Goal: Task Accomplishment & Management: Use online tool/utility

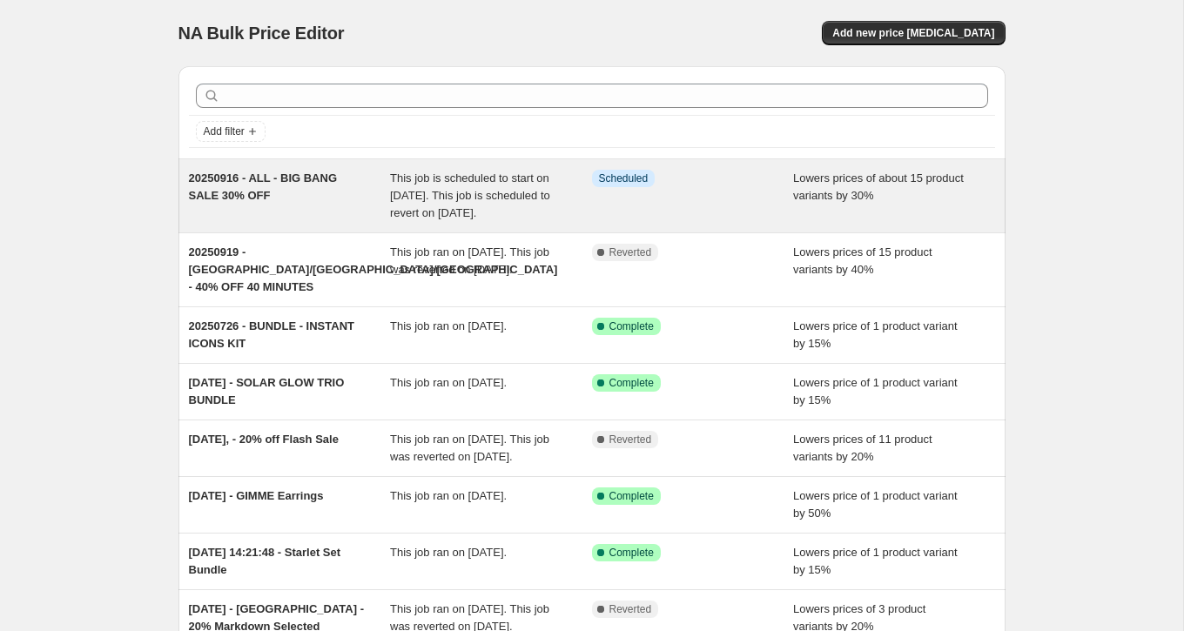
click at [297, 182] on span "20250916 - ALL - BIG BANG SALE 30% OFF" at bounding box center [263, 187] width 149 height 30
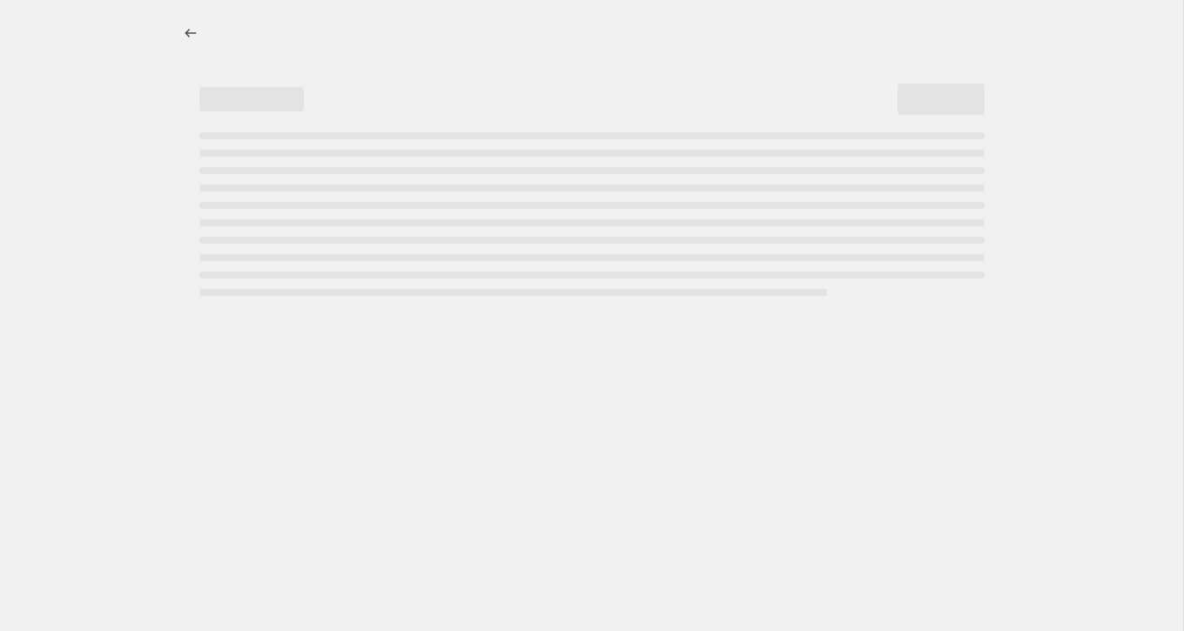
select select "percentage"
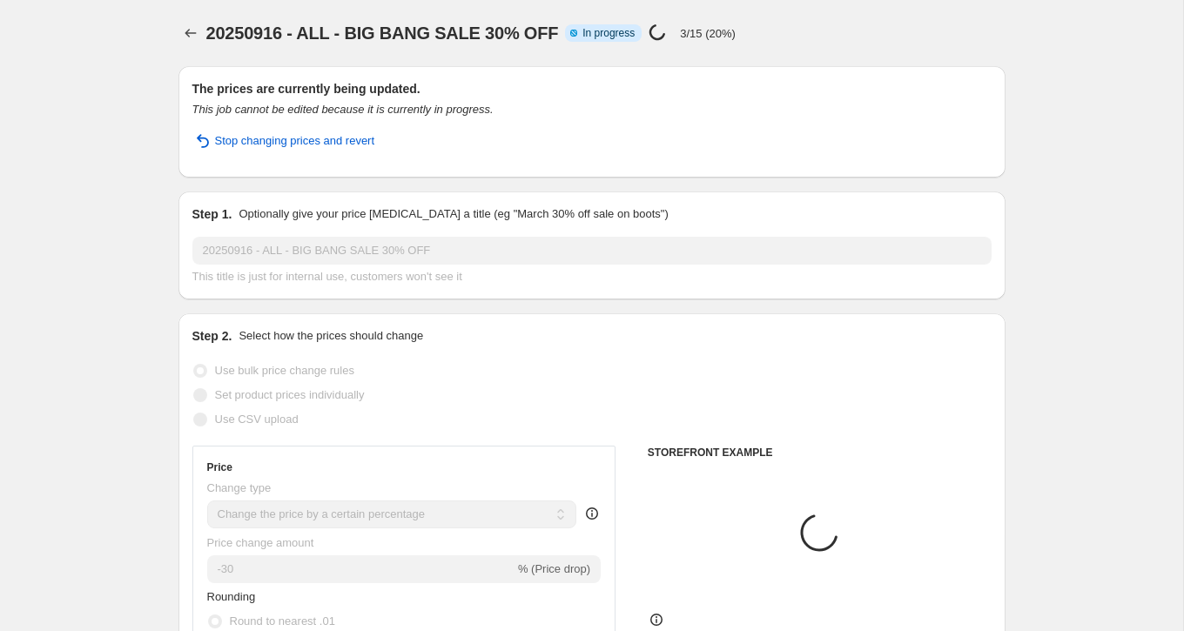
select select "collection"
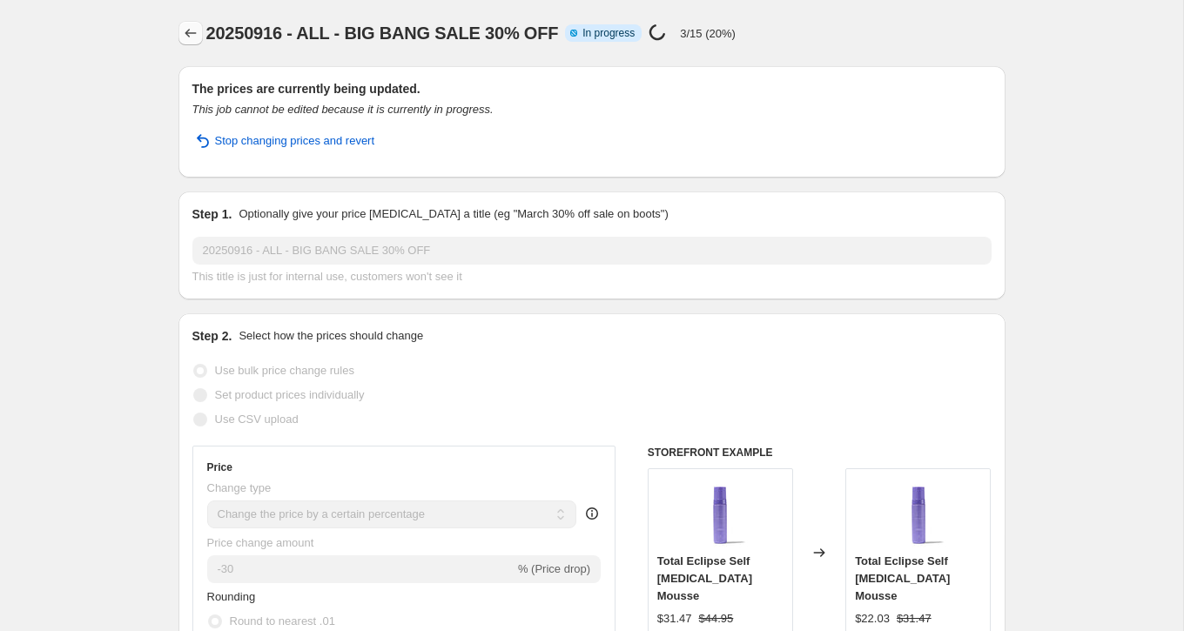
click at [192, 24] on button "Price change jobs" at bounding box center [191, 33] width 24 height 24
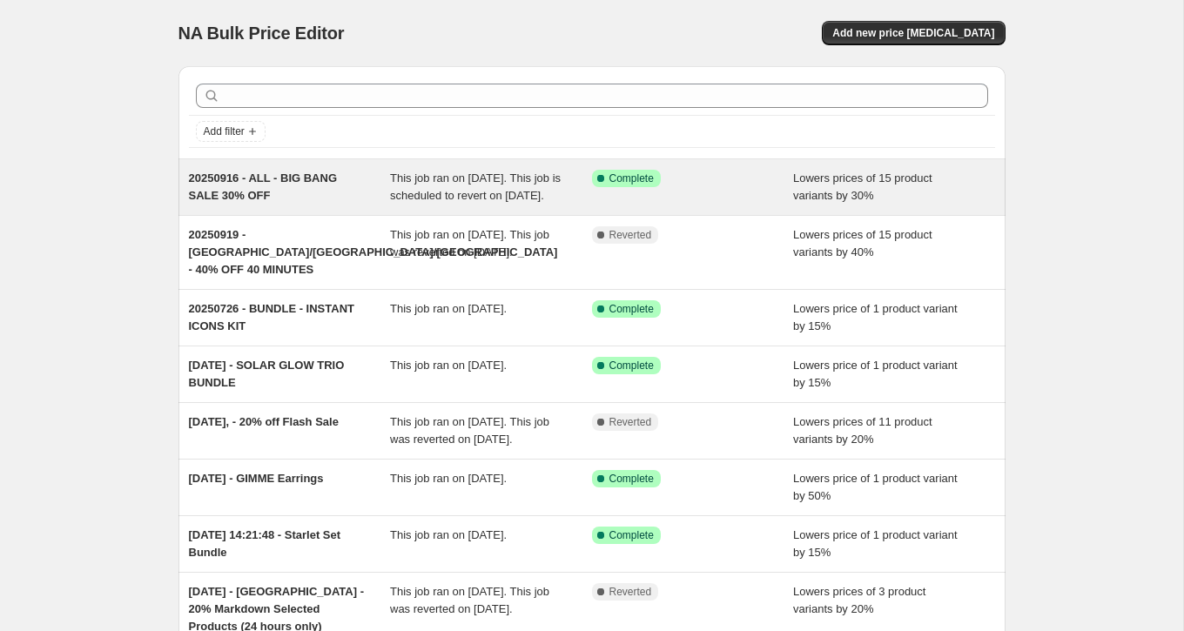
click at [452, 188] on span "This job ran on [DATE]. This job is scheduled to revert on [DATE]." at bounding box center [475, 187] width 171 height 30
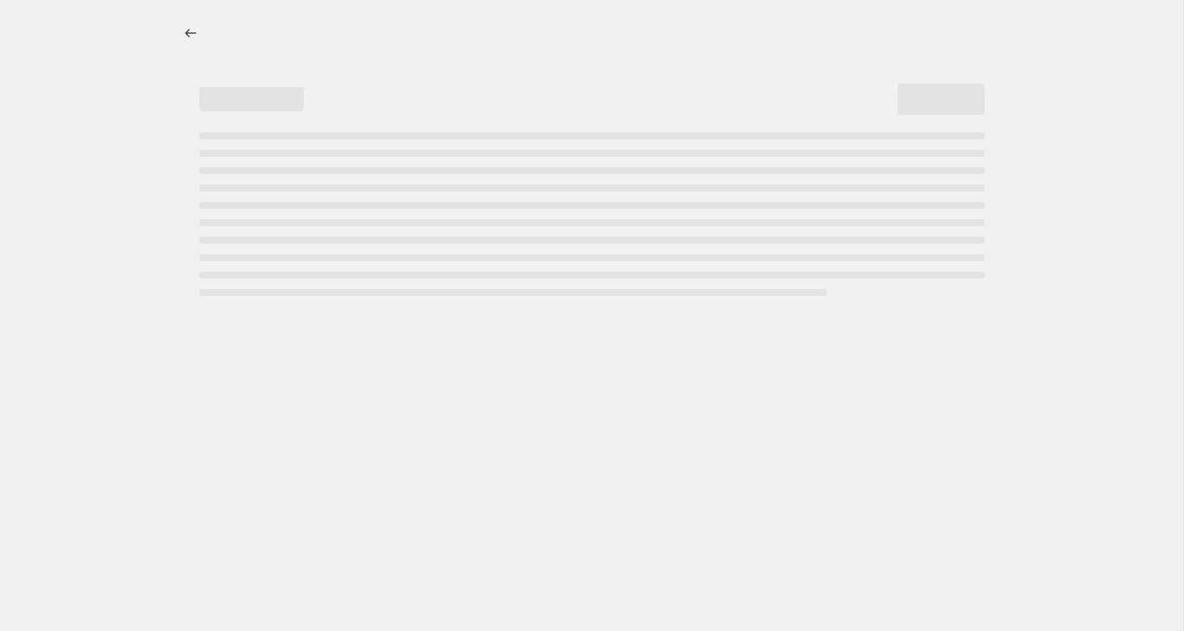
select select "percentage"
select select "collection"
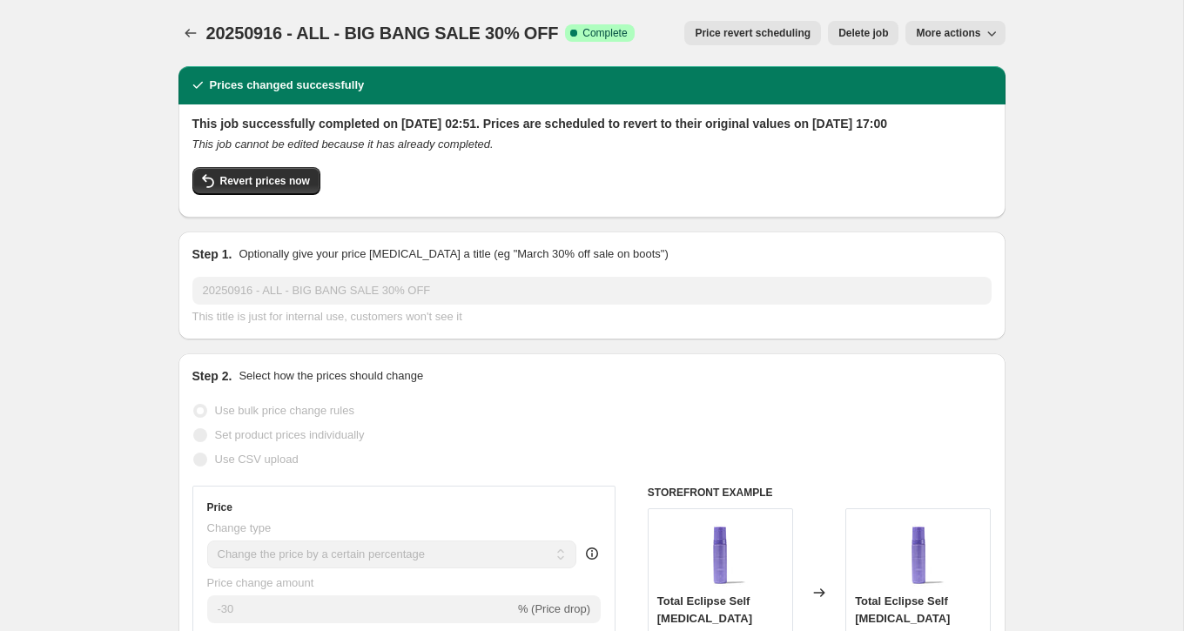
click at [919, 31] on span "More actions" at bounding box center [948, 33] width 64 height 14
click at [284, 188] on span "Revert prices now" at bounding box center [265, 181] width 90 height 14
checkbox input "false"
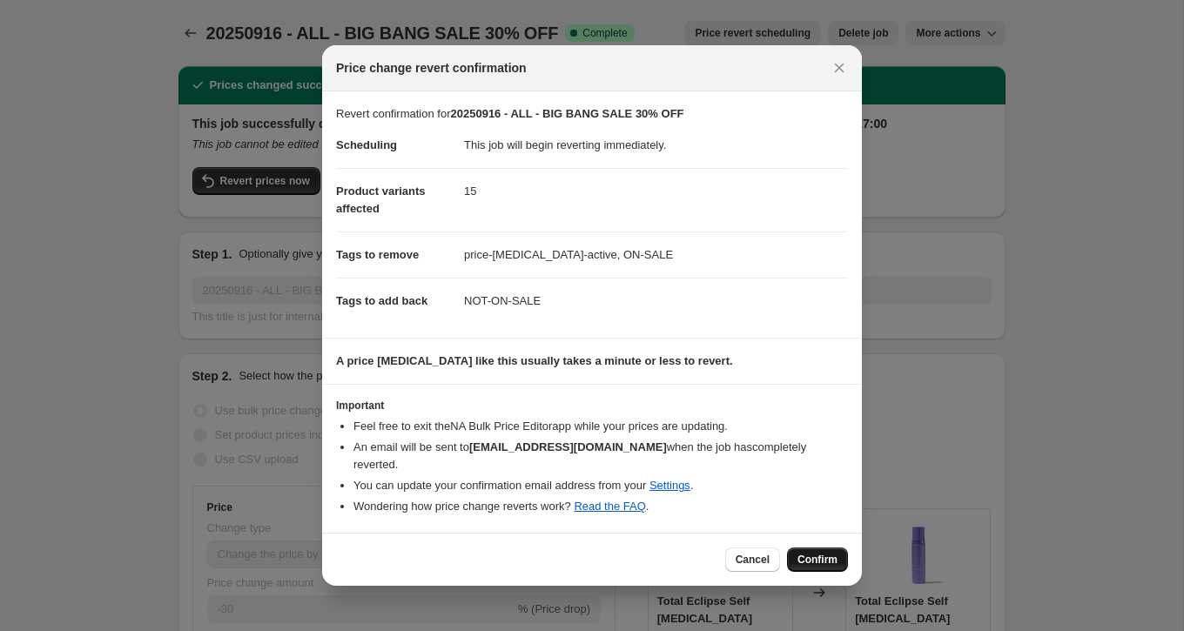
click at [805, 553] on span "Confirm" at bounding box center [818, 560] width 40 height 14
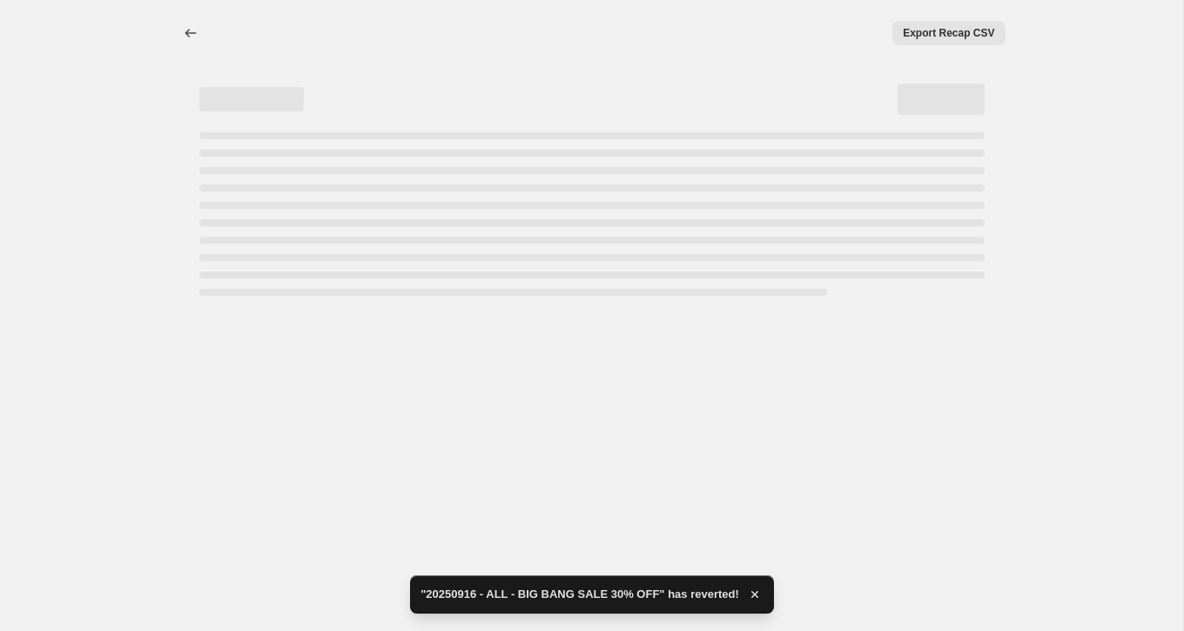
select select "percentage"
select select "collection"
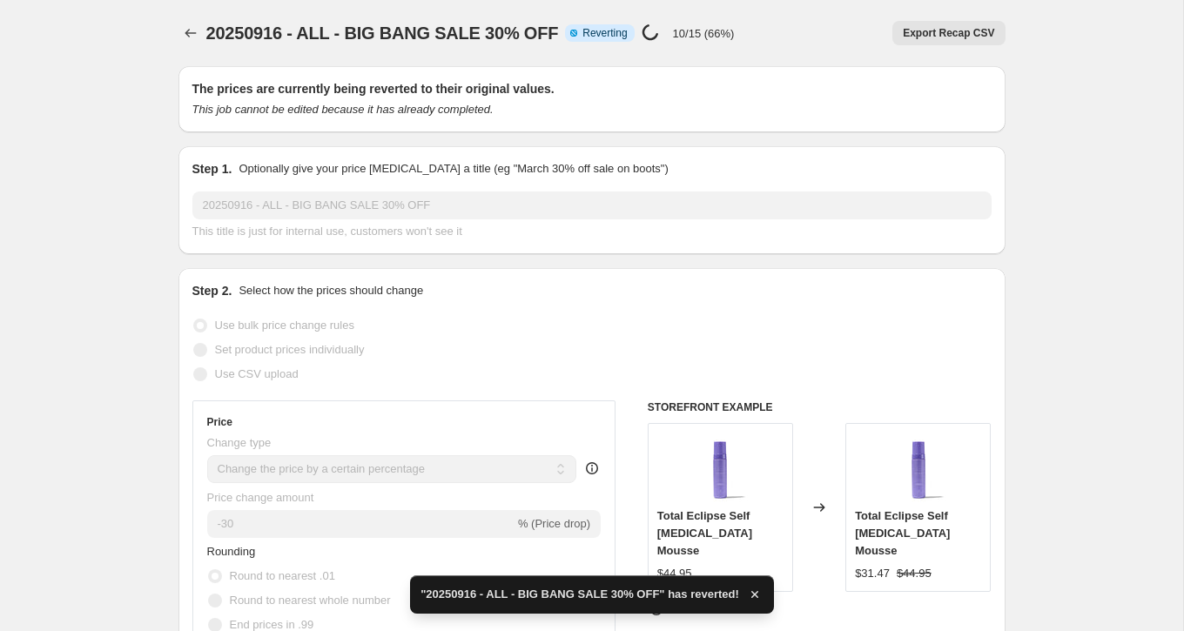
checkbox input "true"
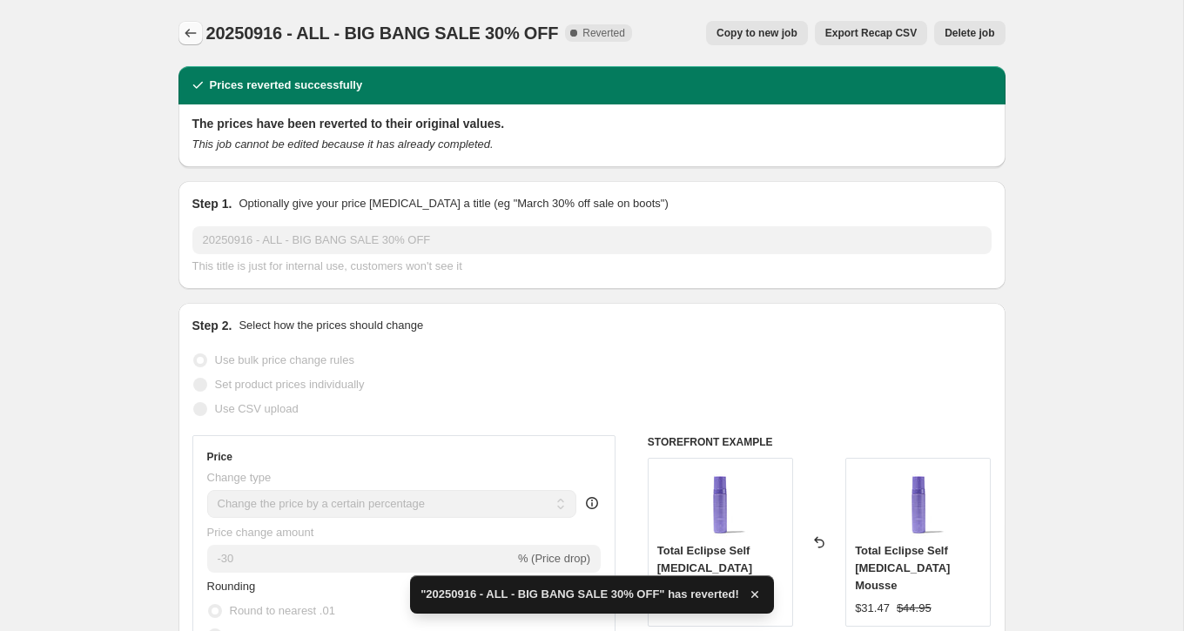
click at [195, 27] on icon "Price change jobs" at bounding box center [190, 32] width 17 height 17
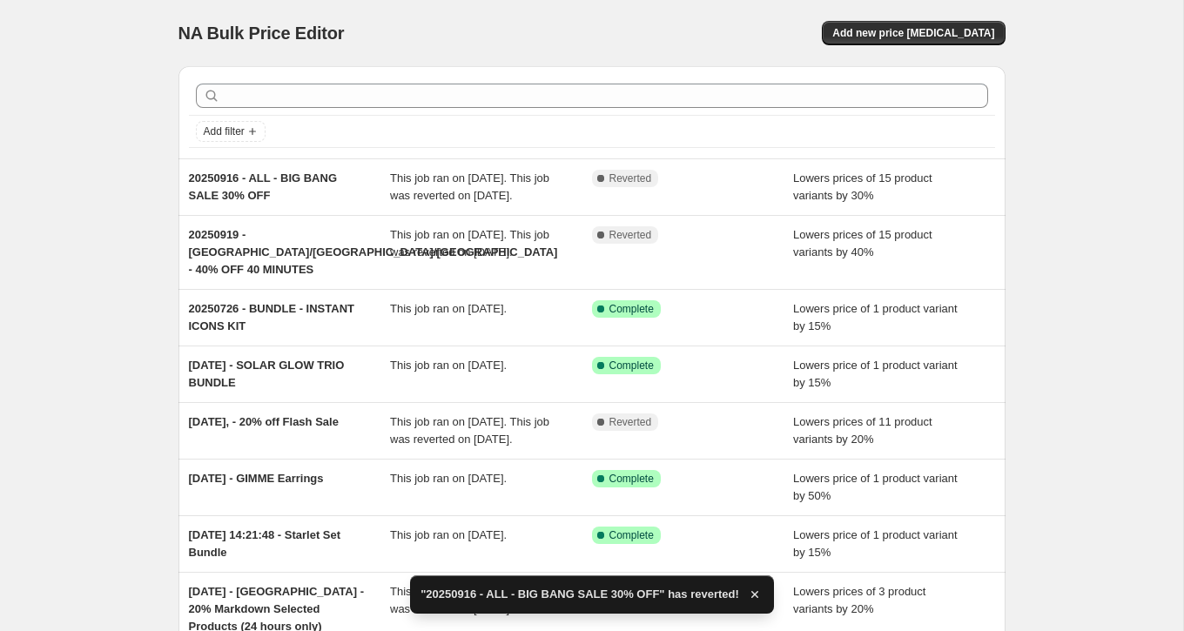
click at [963, 16] on div "NA Bulk Price Editor. This page is ready NA Bulk Price Editor Add new price cha…" at bounding box center [592, 33] width 827 height 66
click at [965, 21] on button "Add new price [MEDICAL_DATA]" at bounding box center [913, 33] width 183 height 24
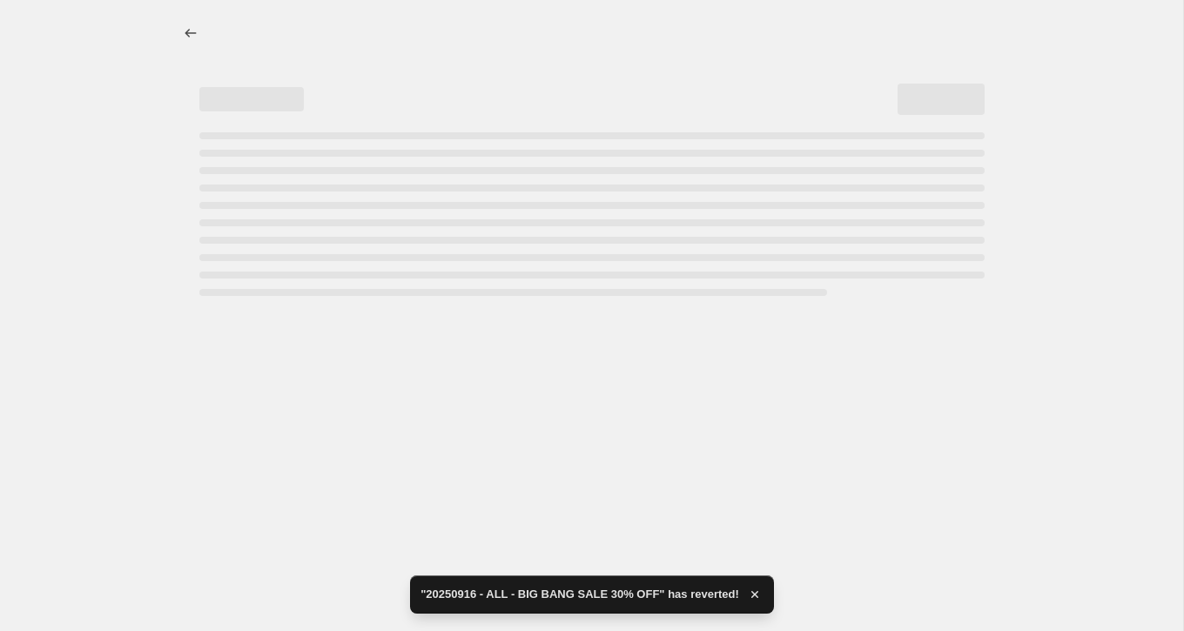
select select "percentage"
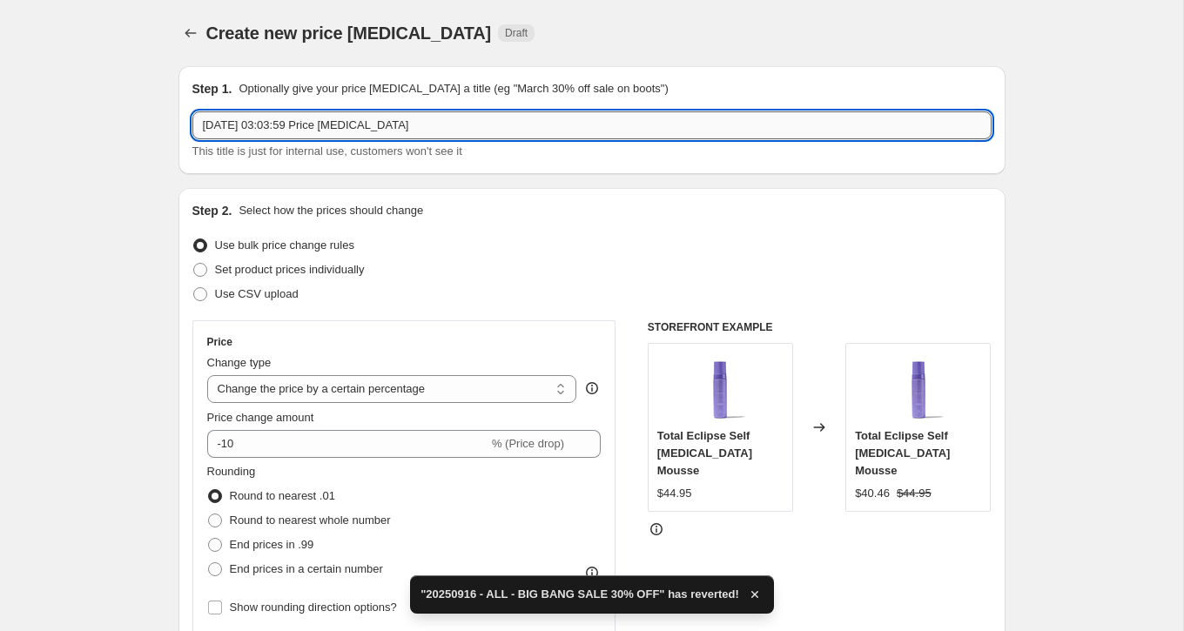
click at [328, 125] on input "19 Sept 2025, 03:03:59 Price change job" at bounding box center [591, 125] width 799 height 28
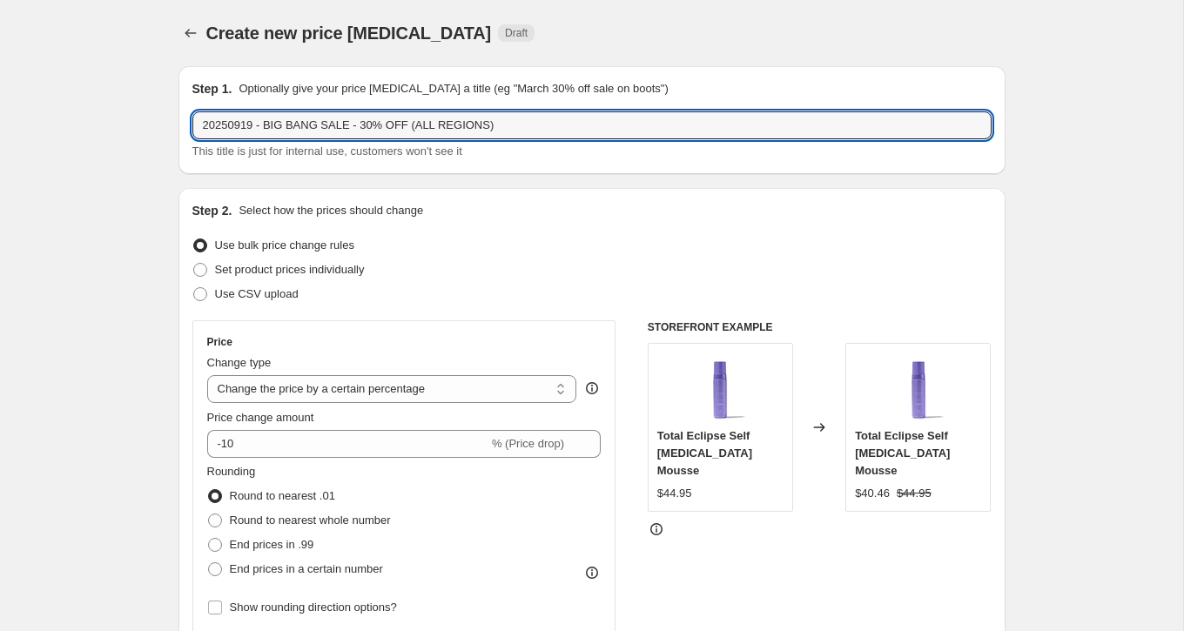
type input "20250919 - BIG BANG SALE - 30% OFF (ALL REGIONS)"
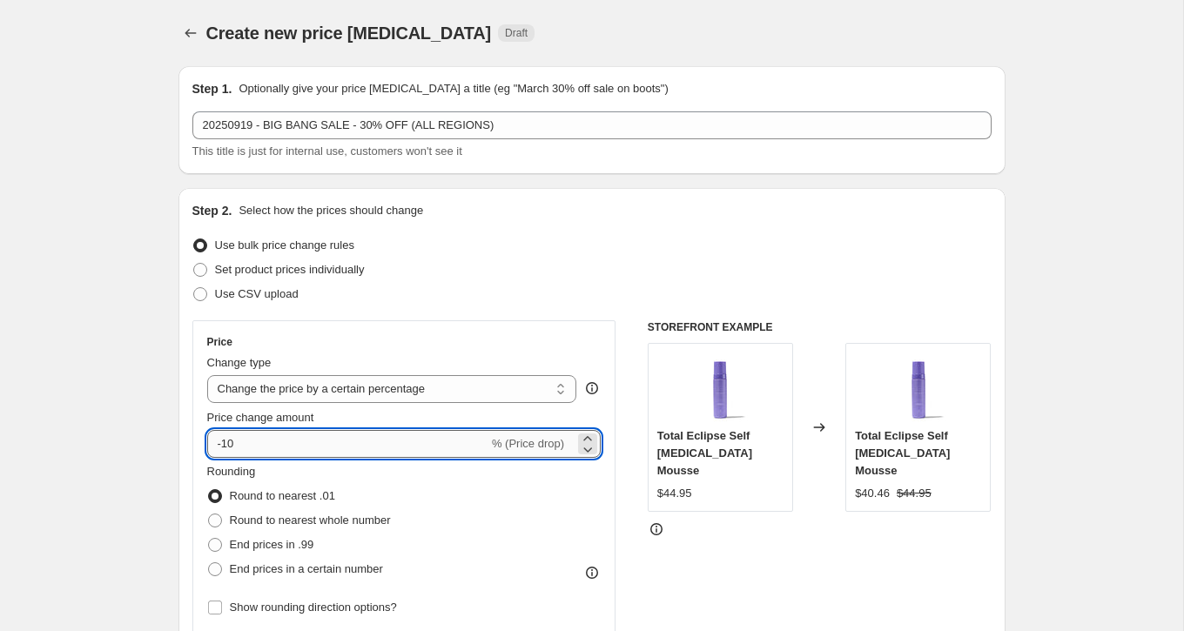
drag, startPoint x: 224, startPoint y: 442, endPoint x: 287, endPoint y: 442, distance: 63.6
click at [287, 442] on input "-10" at bounding box center [347, 444] width 281 height 28
type input "-30"
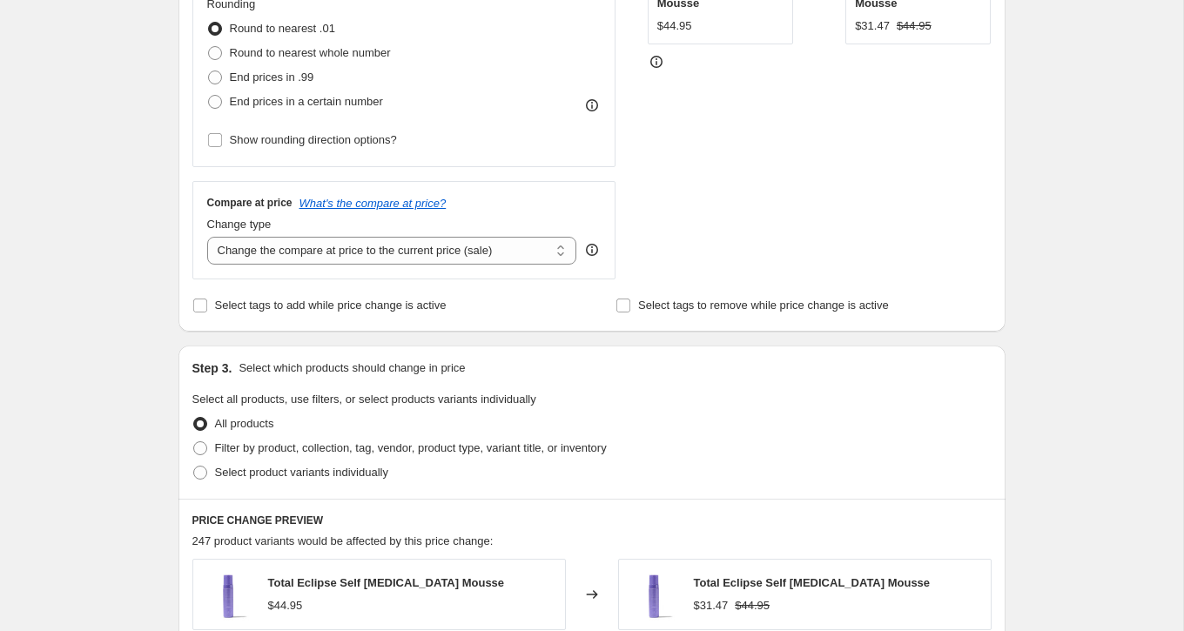
scroll to position [489, 0]
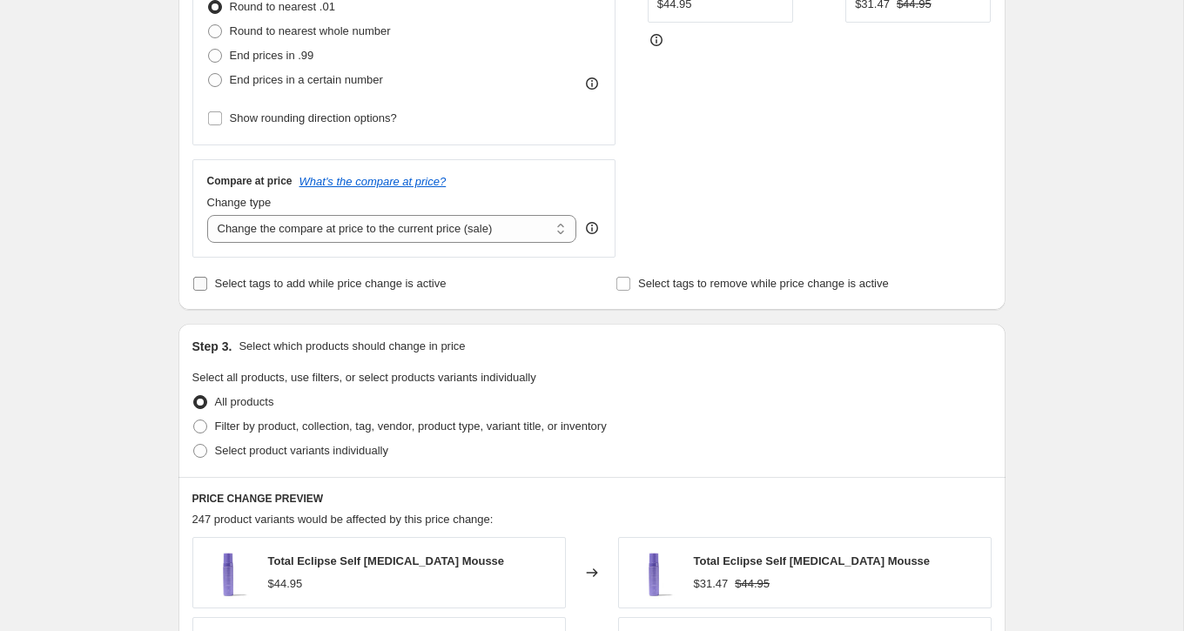
click at [349, 287] on span "Select tags to add while price change is active" at bounding box center [331, 283] width 232 height 13
click at [207, 287] on input "Select tags to add while price change is active" at bounding box center [200, 284] width 14 height 14
checkbox input "true"
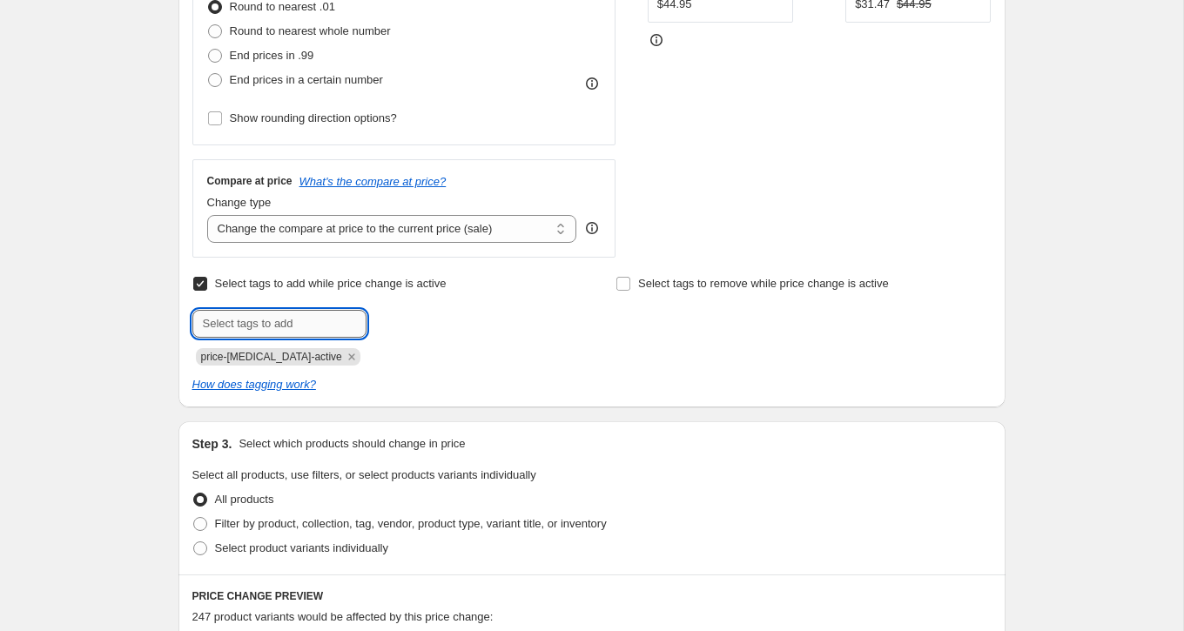
click at [284, 320] on input "text" at bounding box center [279, 324] width 174 height 28
type input "ON-SALE"
click at [414, 328] on button "Add ON-SALE" at bounding box center [416, 322] width 91 height 24
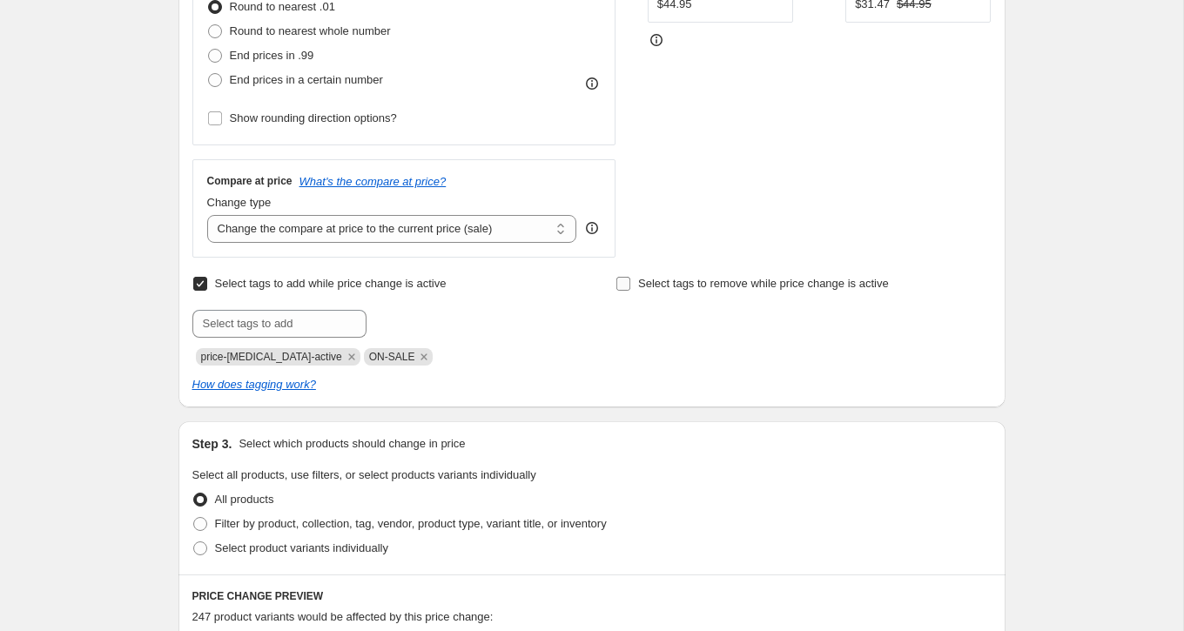
click at [688, 292] on label "Select tags to remove while price change is active" at bounding box center [752, 284] width 273 height 24
click at [631, 291] on input "Select tags to remove while price change is active" at bounding box center [624, 284] width 14 height 14
checkbox input "true"
click at [667, 322] on input "text" at bounding box center [703, 324] width 174 height 28
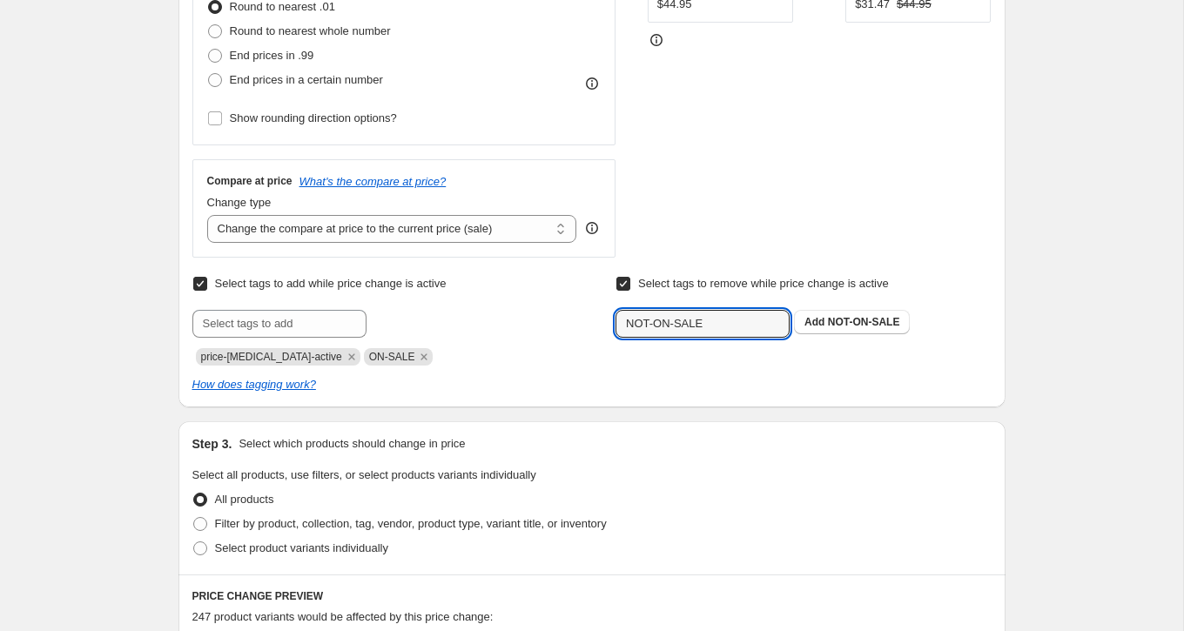
type input "NOT-ON-SALE"
click at [822, 306] on div "Select tags to remove while price change is active Submit NOT-ON-SALE Add NOT-O…" at bounding box center [803, 305] width 375 height 66
click at [831, 320] on span "NOT-ON-SALE" at bounding box center [864, 322] width 72 height 12
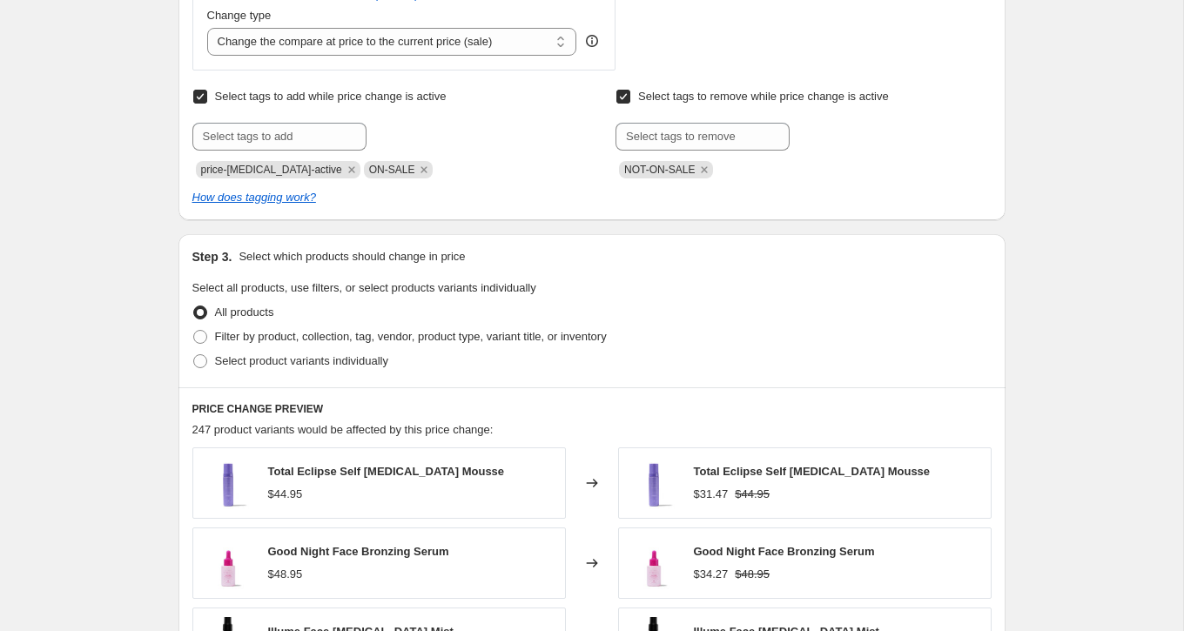
scroll to position [902, 0]
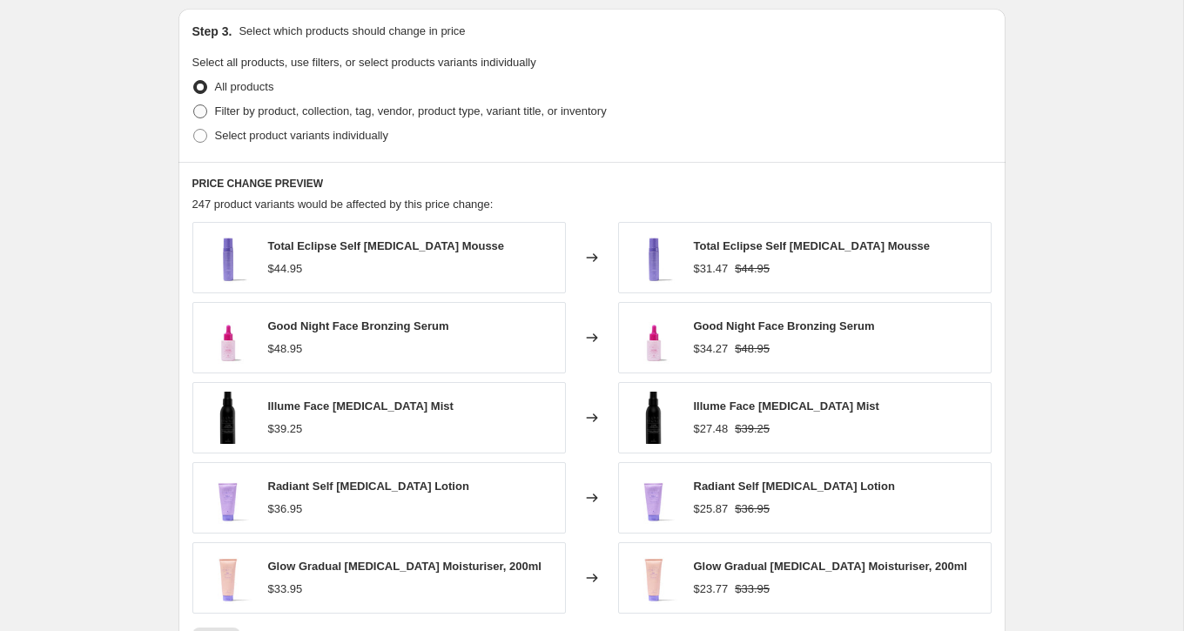
click at [219, 118] on label "Filter by product, collection, tag, vendor, product type, variant title, or inv…" at bounding box center [399, 111] width 415 height 24
click at [194, 105] on input "Filter by product, collection, tag, vendor, product type, variant title, or inv…" at bounding box center [193, 105] width 1 height 1
radio input "true"
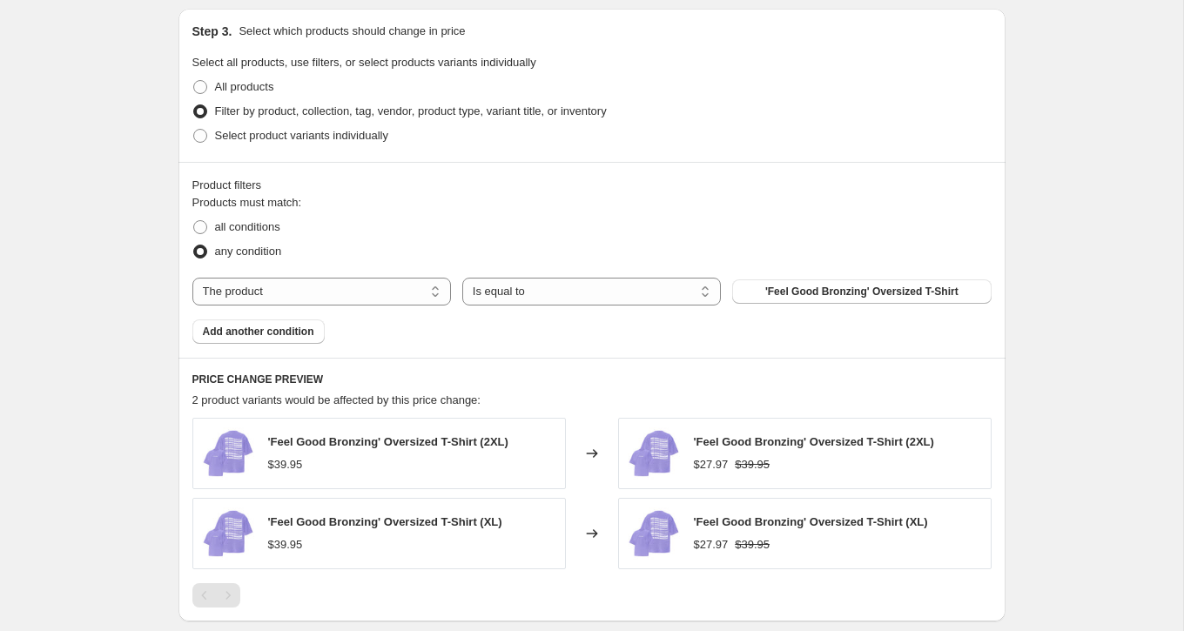
click at [257, 239] on label "any condition" at bounding box center [237, 251] width 90 height 24
click at [194, 245] on input "any condition" at bounding box center [193, 245] width 1 height 1
click at [327, 285] on select "The product The product's collection The product's tag The product's vendor The…" at bounding box center [321, 292] width 259 height 28
select select "collection"
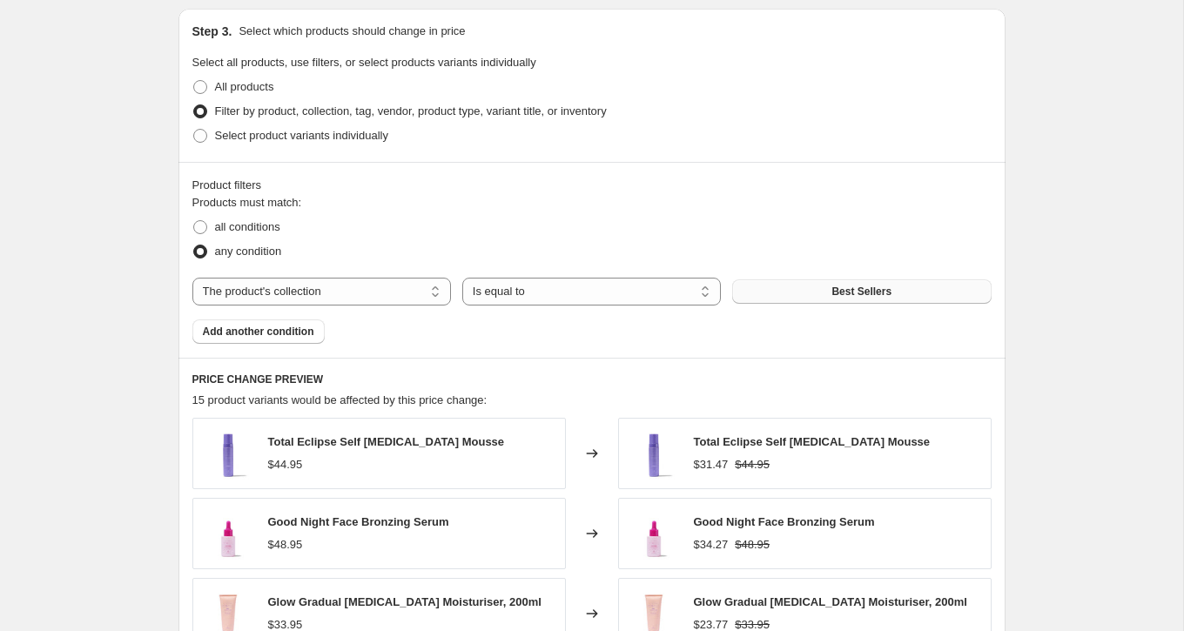
click at [844, 293] on span "Best Sellers" at bounding box center [862, 292] width 60 height 14
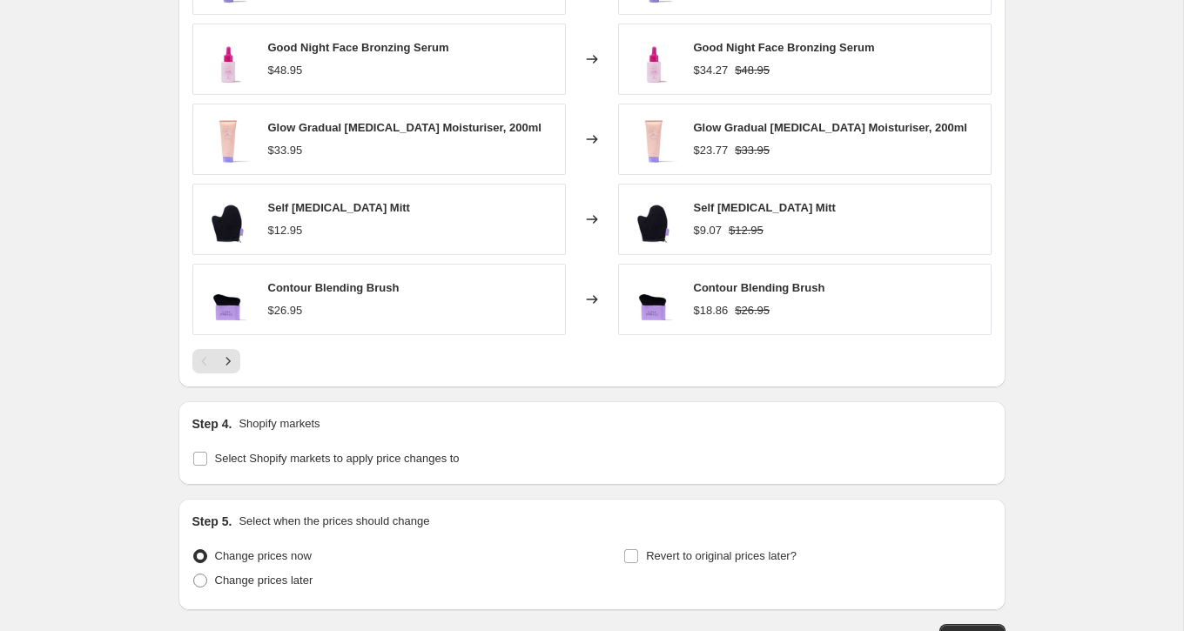
scroll to position [1492, 0]
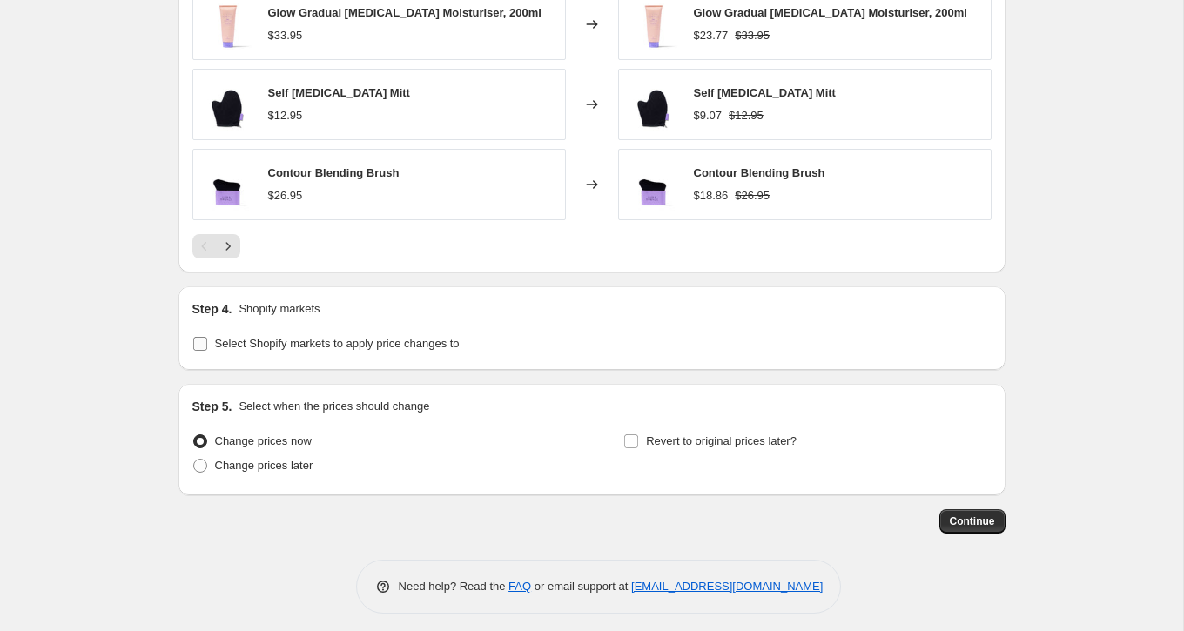
click at [218, 337] on span "Select Shopify markets to apply price changes to" at bounding box center [337, 343] width 245 height 13
click at [207, 337] on input "Select Shopify markets to apply price changes to" at bounding box center [200, 344] width 14 height 14
checkbox input "true"
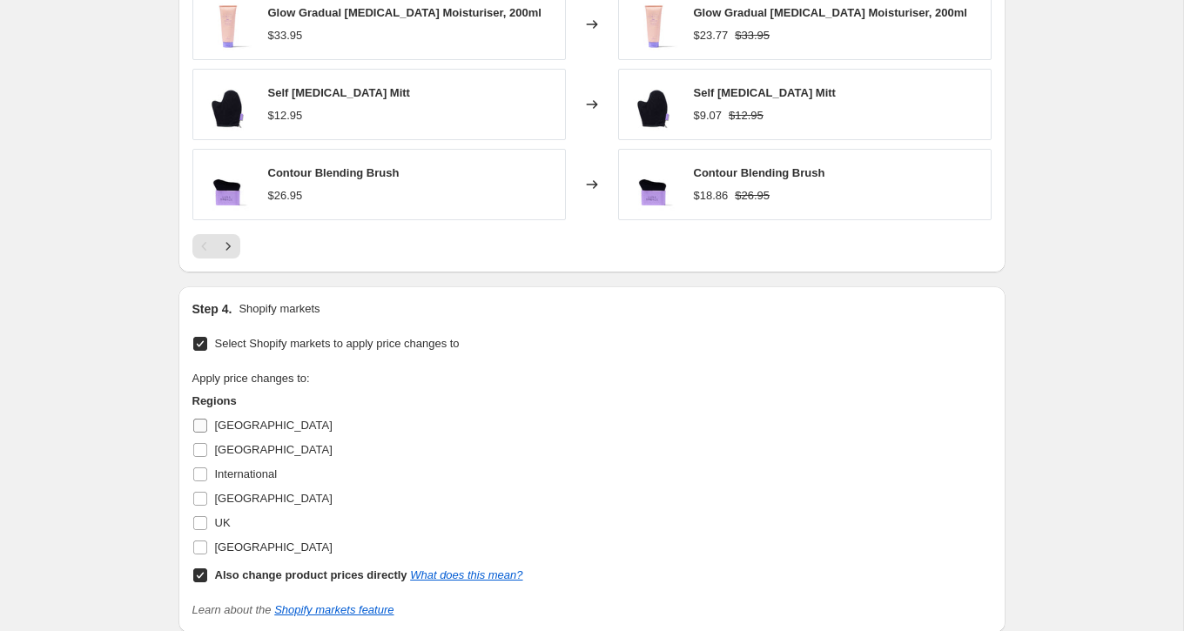
click at [217, 421] on span "Australia" at bounding box center [274, 425] width 118 height 13
click at [207, 421] on input "Australia" at bounding box center [200, 426] width 14 height 14
checkbox input "true"
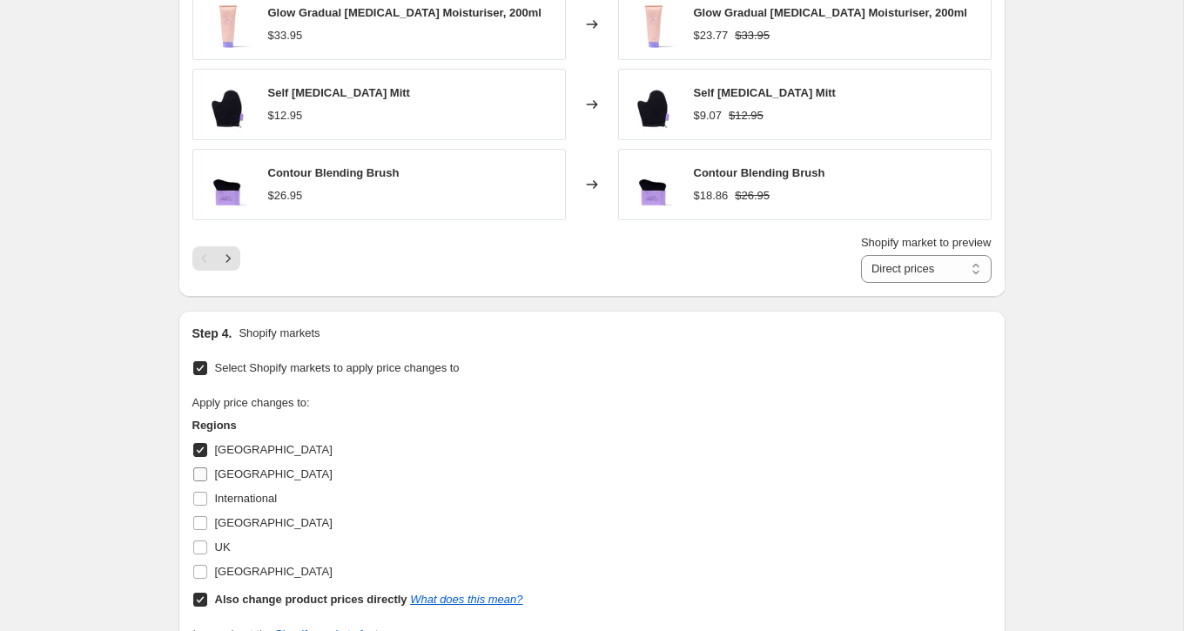
click at [215, 466] on span "Canada" at bounding box center [274, 474] width 118 height 17
click at [207, 468] on input "Canada" at bounding box center [200, 475] width 14 height 14
checkbox input "true"
click at [217, 493] on span "International" at bounding box center [246, 498] width 63 height 13
click at [207, 493] on input "International" at bounding box center [200, 499] width 14 height 14
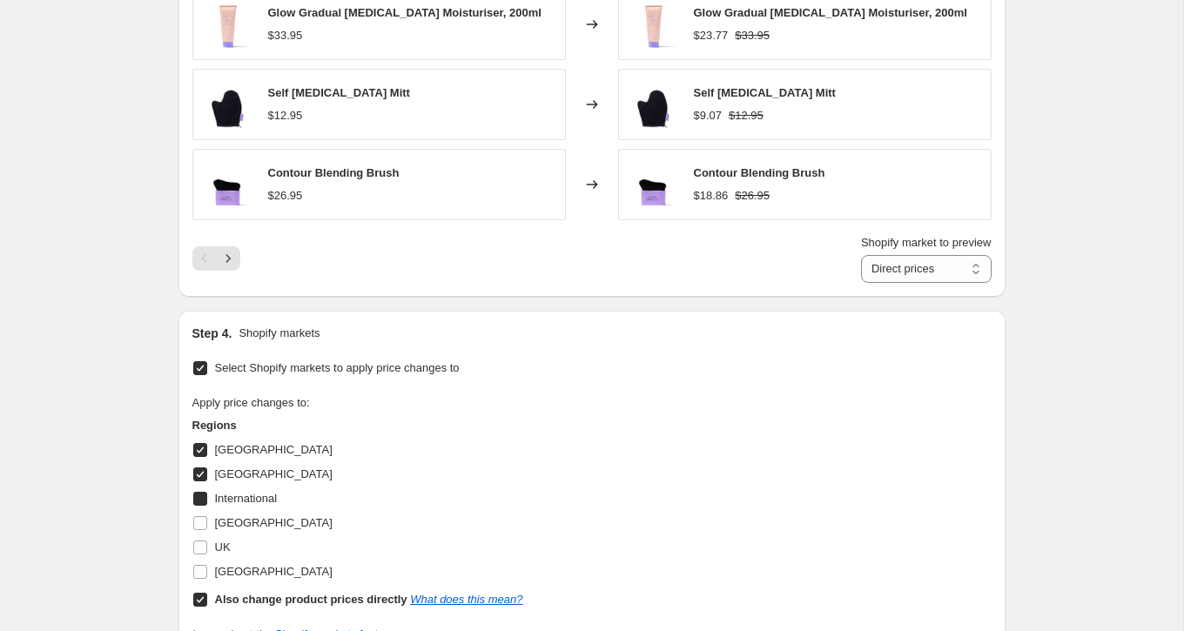
checkbox input "true"
click at [218, 515] on span "New Zealand" at bounding box center [274, 523] width 118 height 17
click at [207, 516] on input "New Zealand" at bounding box center [200, 523] width 14 height 14
checkbox input "true"
click at [217, 541] on span "UK" at bounding box center [223, 547] width 16 height 13
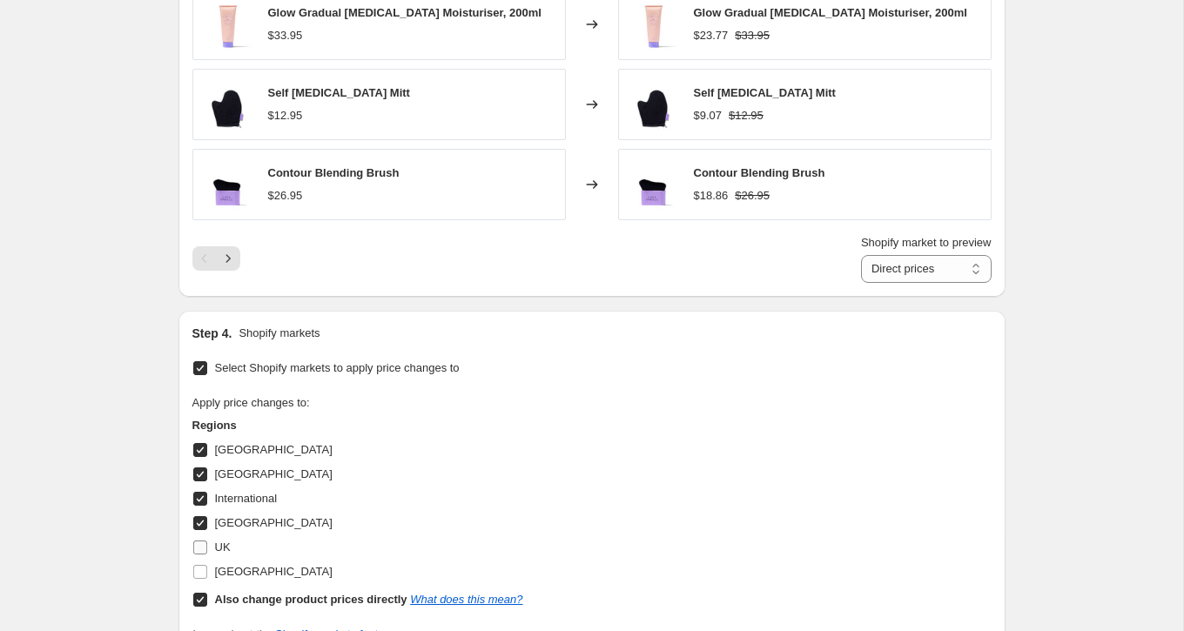
click at [207, 541] on input "UK" at bounding box center [200, 548] width 14 height 14
checkbox input "true"
click at [218, 563] on span "United States" at bounding box center [274, 571] width 118 height 17
click at [207, 565] on input "United States" at bounding box center [200, 572] width 14 height 14
checkbox input "true"
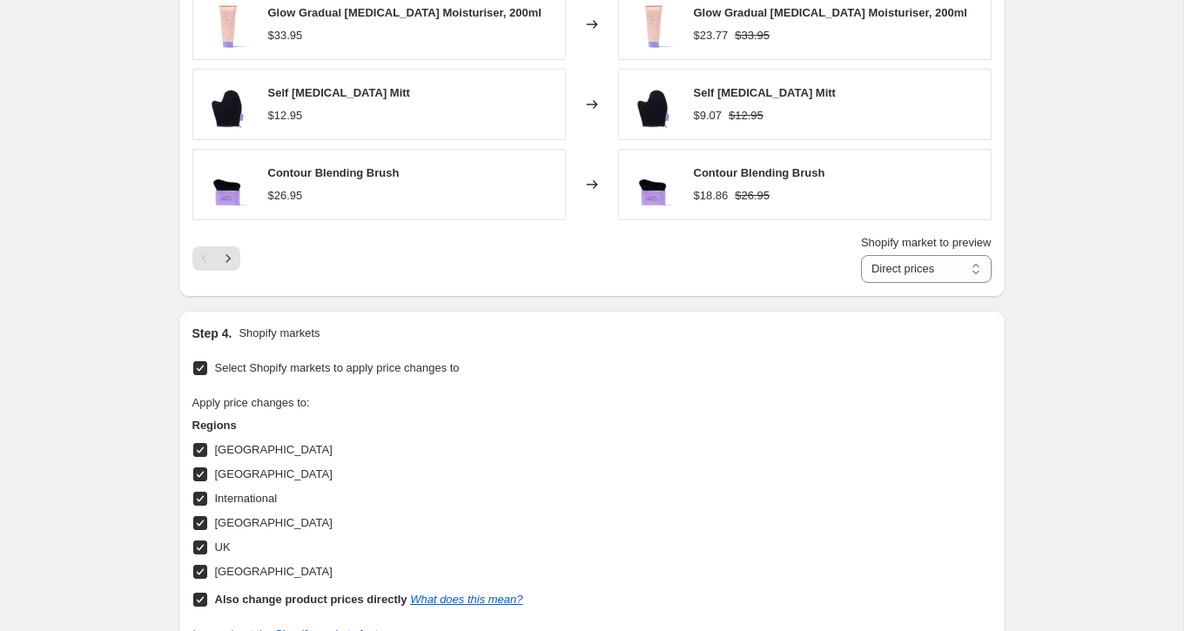
click at [218, 593] on b "Also change product prices directly" at bounding box center [311, 599] width 192 height 13
click at [207, 593] on input "Also change product prices directly What does this mean?" at bounding box center [200, 600] width 14 height 14
checkbox input "false"
select select "45133103384"
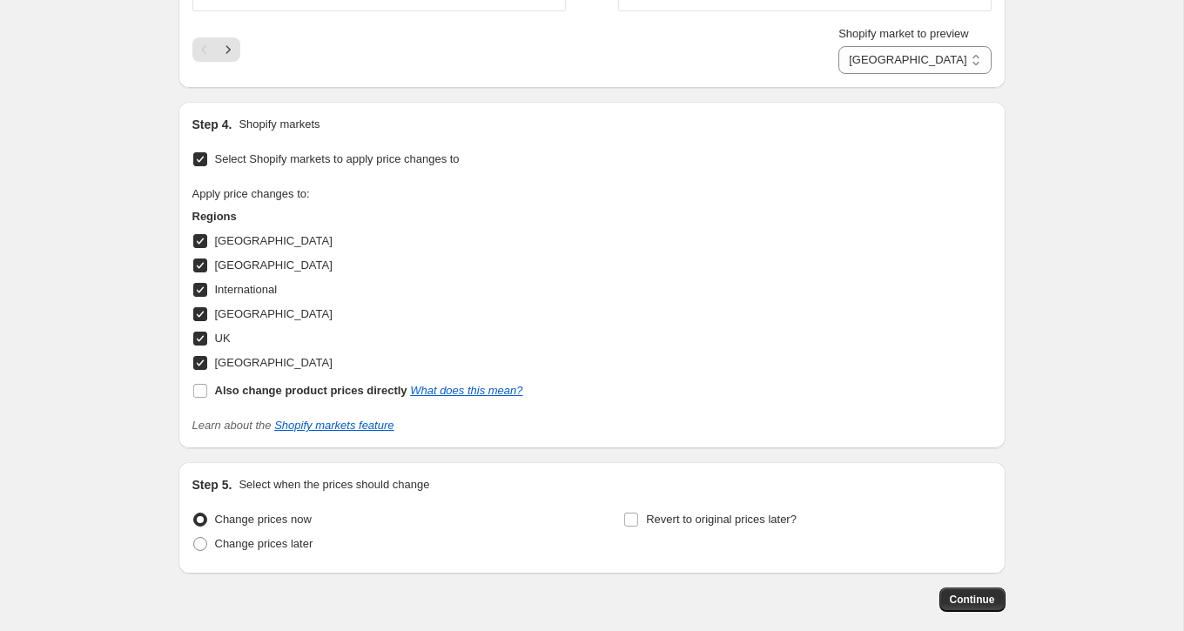
scroll to position [1780, 0]
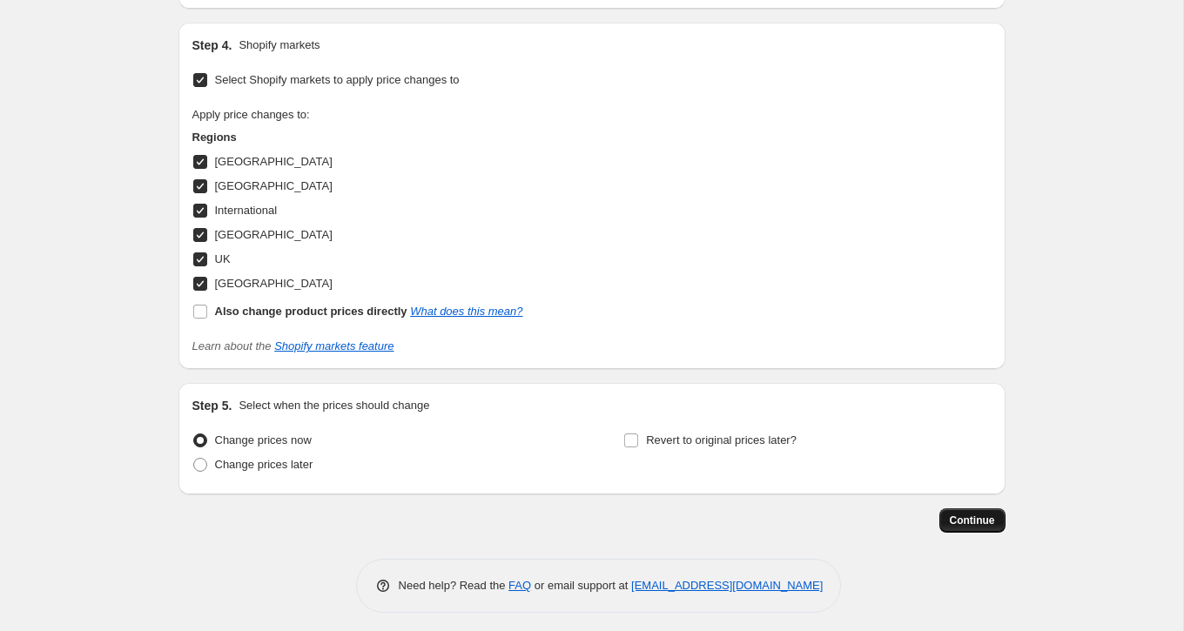
click at [982, 516] on span "Continue" at bounding box center [972, 521] width 45 height 14
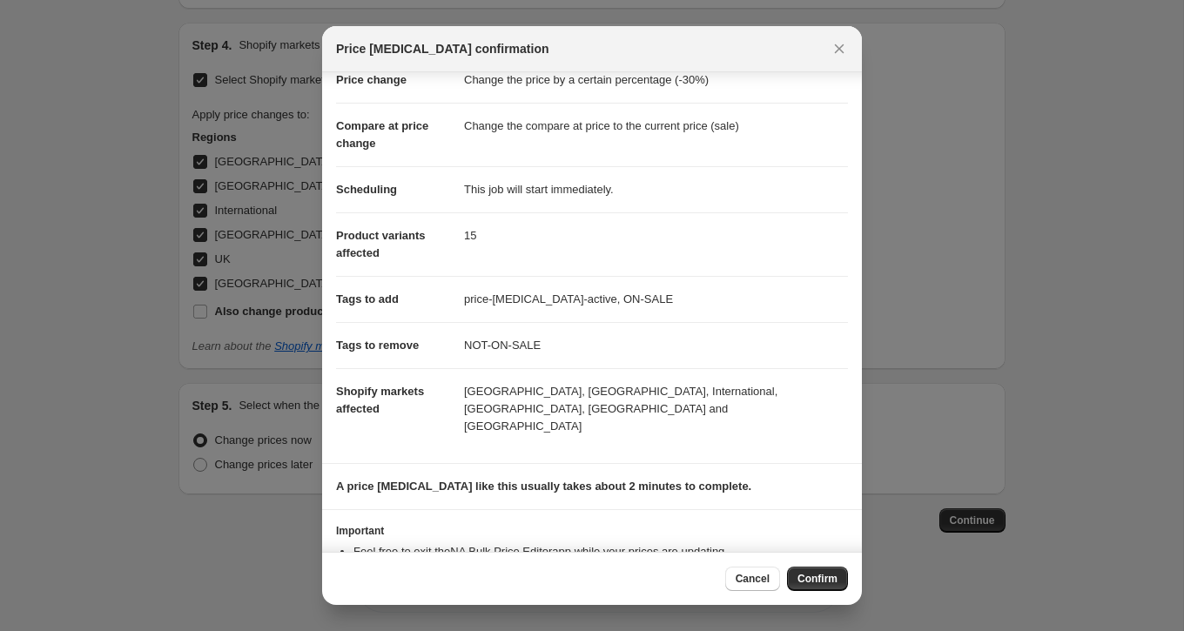
scroll to position [92, 0]
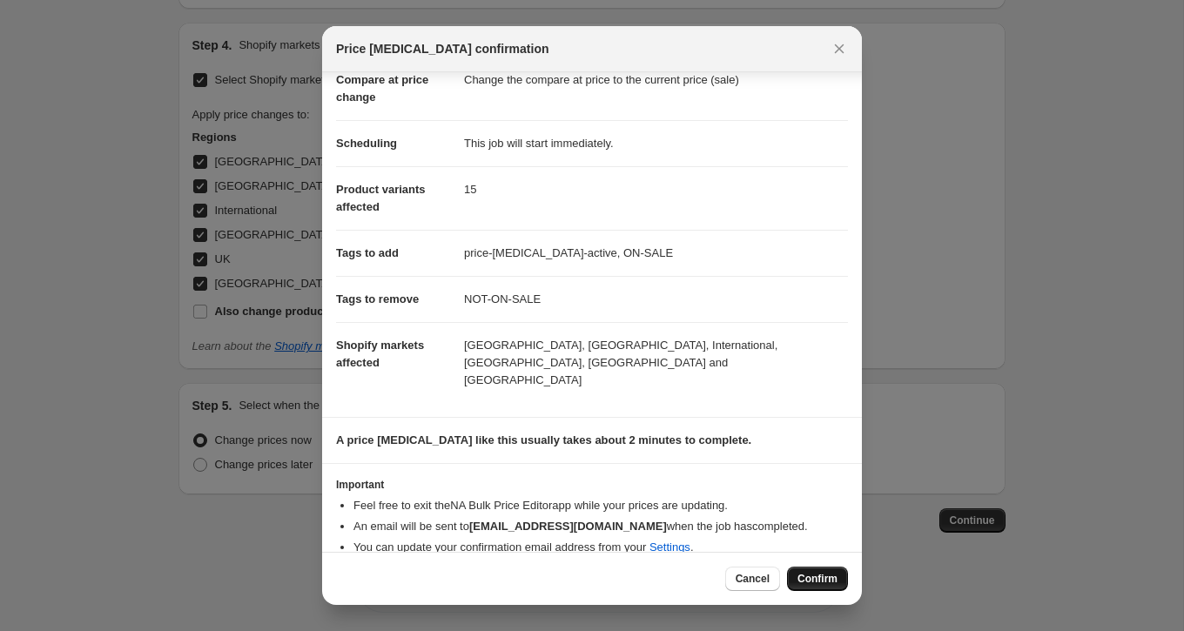
click at [828, 581] on span "Confirm" at bounding box center [818, 579] width 40 height 14
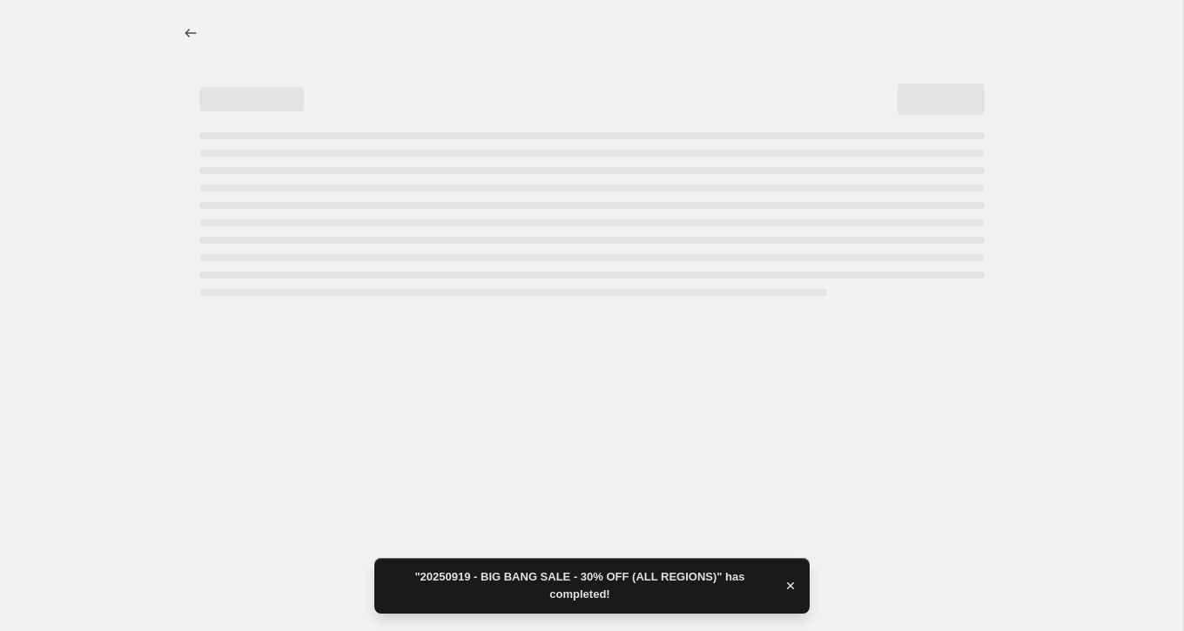
select select "percentage"
select select "collection"
